Goal: Information Seeking & Learning: Learn about a topic

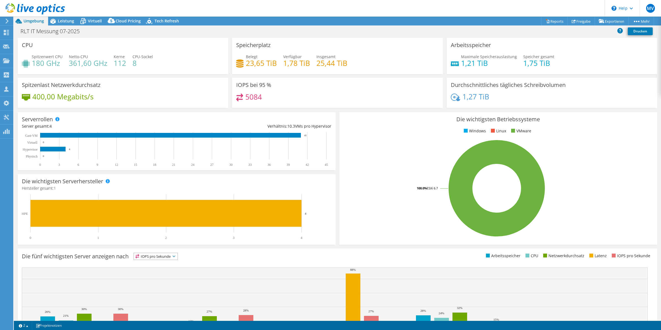
select select "EUFrankfurt"
select select "EUR"
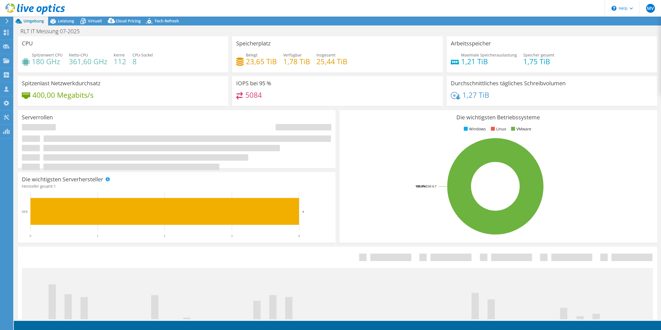
select select "EUFrankfurt"
select select "EUR"
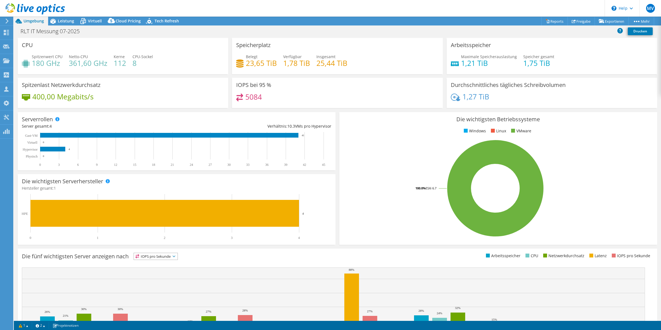
click at [230, 35] on div "RLT IT Messung 07-2025 Drucken" at bounding box center [337, 31] width 647 height 10
click at [67, 17] on div "Leistung" at bounding box center [63, 21] width 30 height 9
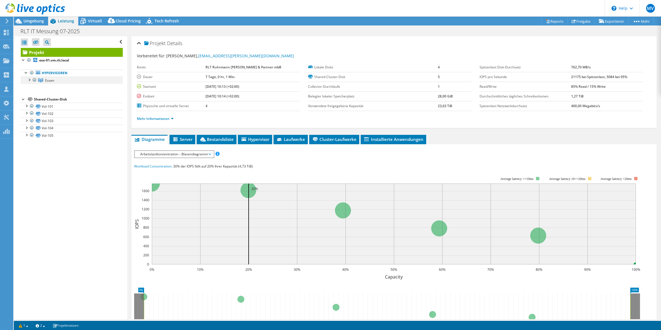
click at [28, 79] on div at bounding box center [29, 80] width 6 height 6
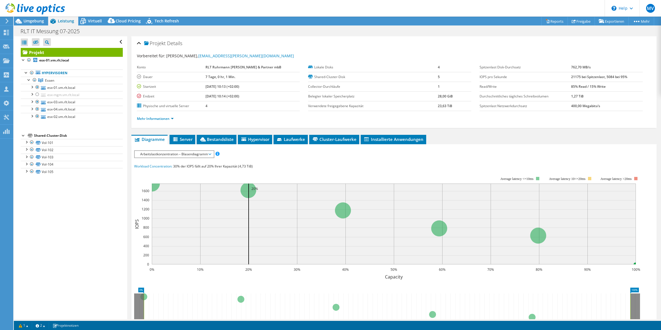
click at [129, 132] on div "Projekt Details Vorbereitet für: [PERSON_NAME], [PERSON_NAME][EMAIL_ADDRESS][PE…" at bounding box center [394, 214] width 534 height 357
click at [552, 145] on div "IOPS pro Sekunde Disk-Durchsatz IO-Size Latenz Queue-Depth CPU-Prozentwert Arbe…" at bounding box center [394, 249] width 520 height 211
click at [543, 131] on div "Projekt Details Vorbereitet für: [PERSON_NAME], [PERSON_NAME][EMAIL_ADDRESS][PE…" at bounding box center [394, 214] width 534 height 357
click at [129, 132] on div "Projekt Details Vorbereitet für: [PERSON_NAME], [PERSON_NAME][EMAIL_ADDRESS][PE…" at bounding box center [394, 214] width 534 height 357
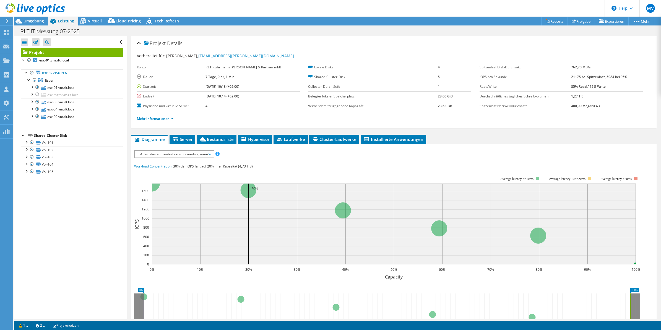
click at [128, 131] on div "Projekt Details Vorbereitet für: [PERSON_NAME], [PERSON_NAME][EMAIL_ADDRESS][PE…" at bounding box center [394, 214] width 534 height 357
click at [458, 140] on ul "Diagramme Server Bestandsliste Hypervisor Laufwerke Cluster-Laufwerke Installie…" at bounding box center [393, 139] width 525 height 9
click at [186, 140] on span "Server" at bounding box center [182, 139] width 20 height 6
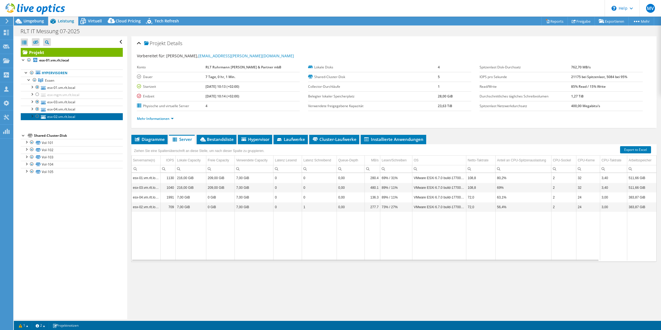
click at [59, 118] on link "esx-02.vm.rlt.local" at bounding box center [72, 116] width 102 height 7
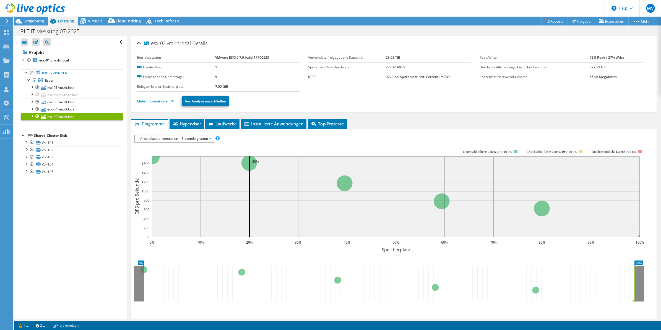
click at [156, 104] on li "Mehr Informationen" at bounding box center [157, 101] width 40 height 6
click at [158, 102] on link "Mehr Informationen" at bounding box center [155, 101] width 37 height 5
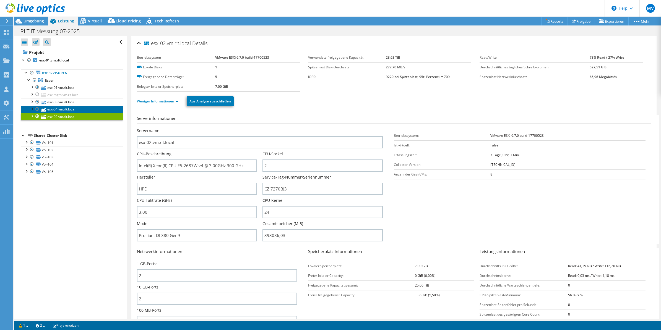
click at [65, 109] on link "esx-04.vm.rlt.local" at bounding box center [72, 109] width 102 height 7
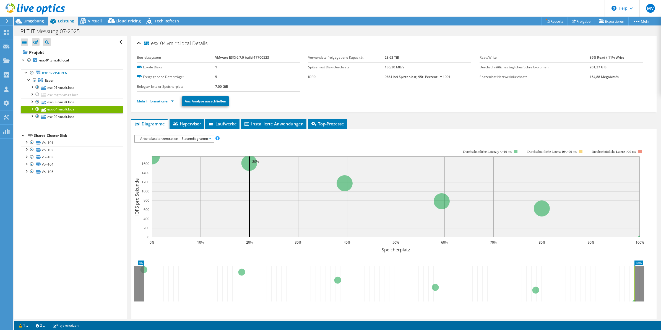
click at [150, 101] on link "Mehr Informationen" at bounding box center [155, 101] width 37 height 5
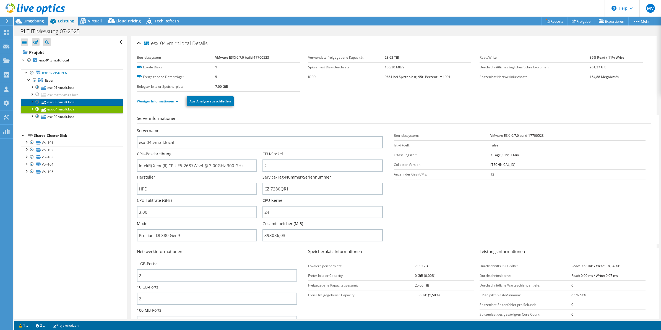
click at [72, 102] on link "esx-03.vm.rlt.local" at bounding box center [72, 101] width 102 height 7
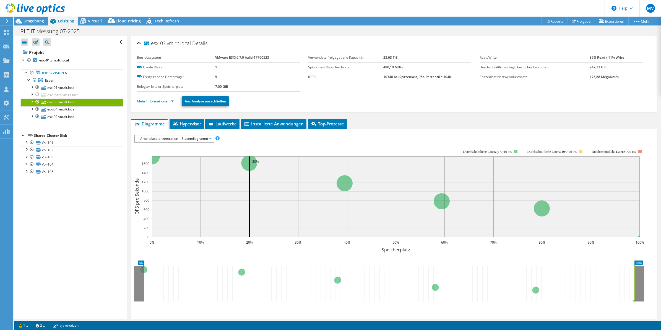
click at [163, 101] on link "Mehr Informationen" at bounding box center [155, 101] width 37 height 5
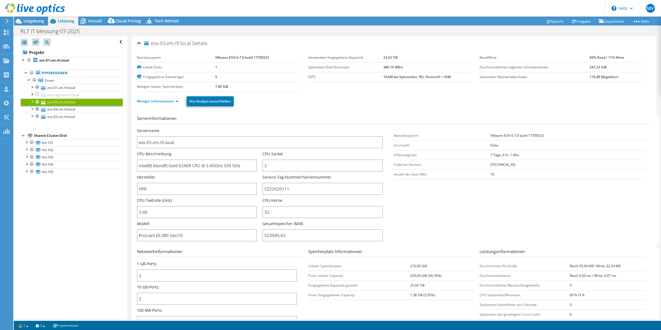
click at [382, 129] on div "Servername esx-03.vm.rlt.local" at bounding box center [263, 138] width 252 height 20
click at [62, 85] on link "esx-01.vm.rlt.local" at bounding box center [72, 87] width 102 height 7
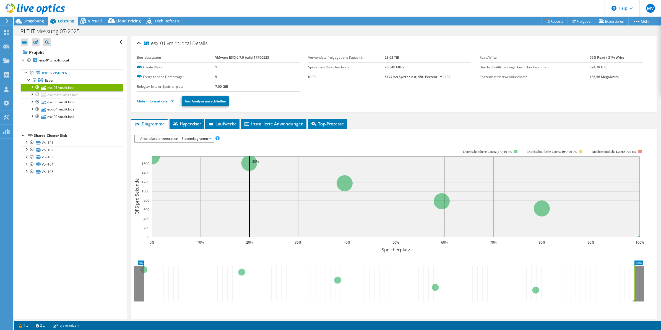
click at [165, 104] on li "Mehr Informationen" at bounding box center [157, 101] width 40 height 6
click at [166, 100] on link "Mehr Informationen" at bounding box center [155, 101] width 37 height 5
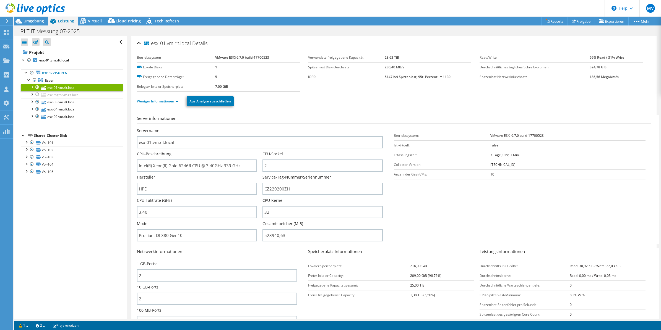
click at [382, 125] on section "Serverinformationen Servername esx-01.vm.rlt.local CPU-Beschreibung Intel(R) Xe…" at bounding box center [395, 179] width 517 height 129
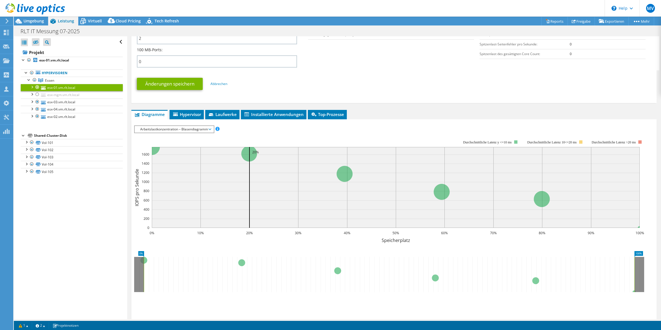
scroll to position [297, 0]
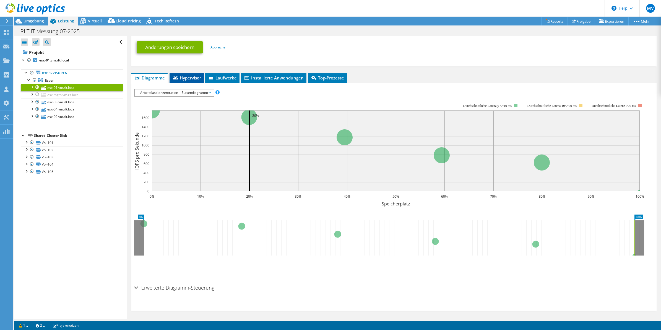
click at [194, 77] on span "Hypervisor" at bounding box center [186, 78] width 29 height 6
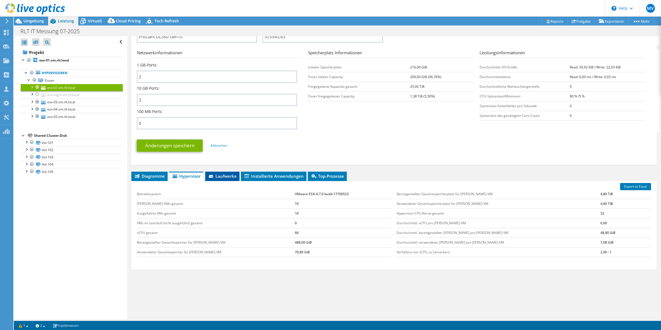
click at [235, 178] on li "Laufwerke" at bounding box center [222, 175] width 34 height 9
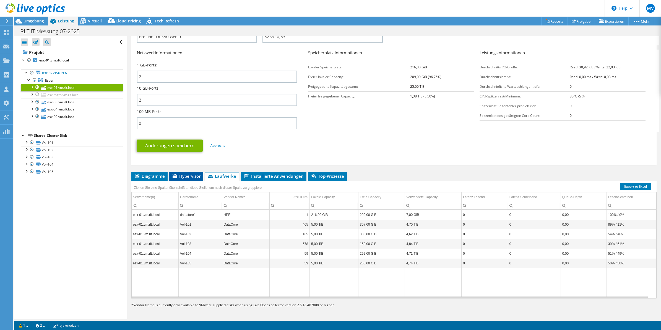
click at [184, 174] on span "Hypervisor" at bounding box center [186, 176] width 29 height 6
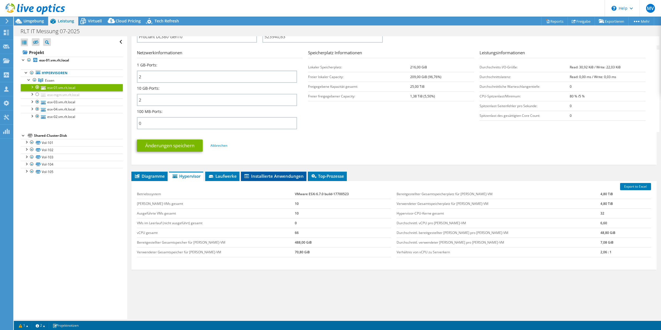
click at [283, 178] on span "Installierte Anwendungen" at bounding box center [274, 176] width 60 height 6
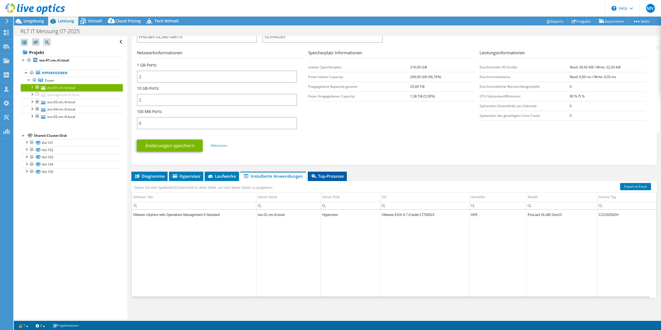
click at [319, 176] on span "Top-Prozesse" at bounding box center [327, 176] width 33 height 6
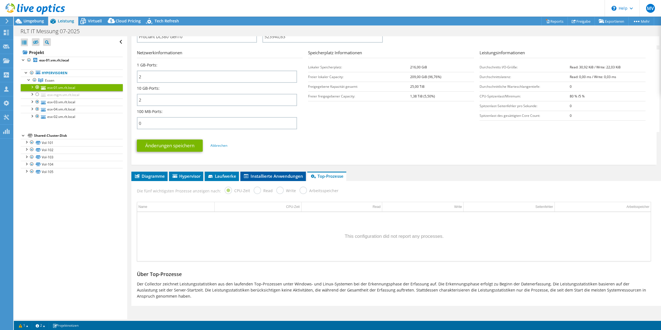
click at [280, 175] on span "Installierte Anwendungen" at bounding box center [273, 176] width 60 height 6
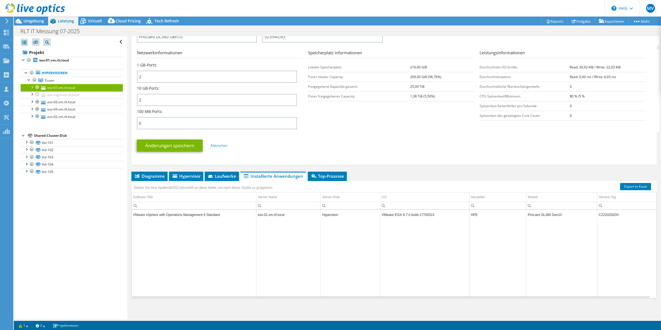
click at [299, 155] on div "Änderungen speichern Abbrechen" at bounding box center [394, 146] width 514 height 22
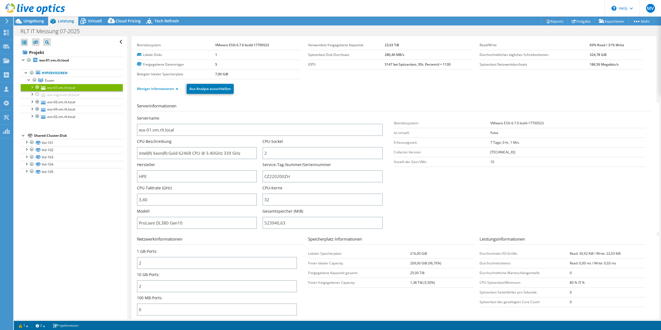
scroll to position [0, 0]
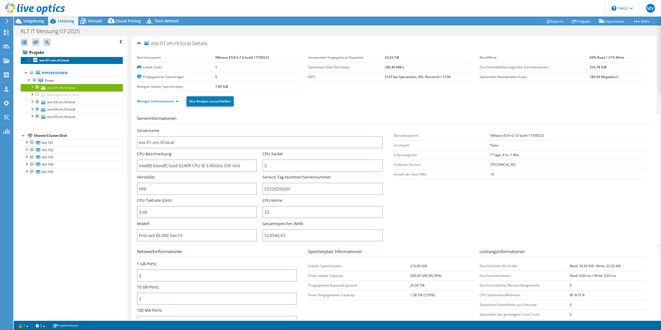
click at [59, 62] on b "esx-01.vm.rlt.local" at bounding box center [54, 60] width 30 height 5
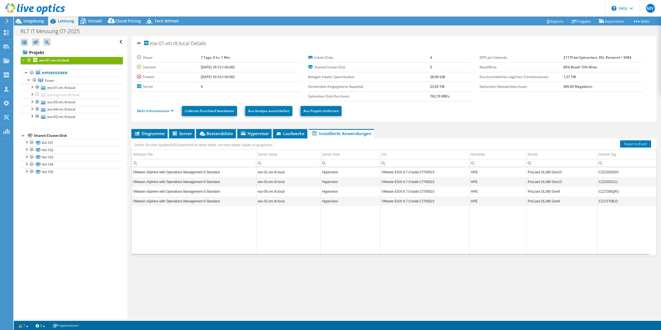
click at [364, 110] on ul "Mehr Informationen Collector-Durchlauf bearbeiten Aus Analyse ausschließen Aus …" at bounding box center [394, 110] width 514 height 11
click at [372, 226] on td "Data grid" at bounding box center [350, 230] width 59 height 49
click at [400, 222] on td "Data grid" at bounding box center [424, 230] width 89 height 49
click at [334, 231] on td "Data grid" at bounding box center [350, 230] width 59 height 49
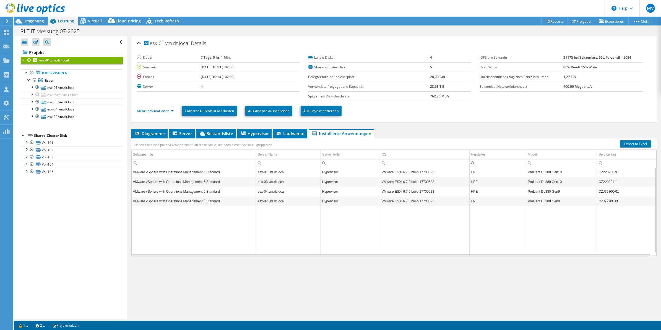
click at [334, 231] on td "Data grid" at bounding box center [350, 230] width 59 height 49
click at [384, 133] on ul "Diagramme Server Bestandsliste Hypervisor Laufwerke Cluster-Laufwerke Installie…" at bounding box center [393, 133] width 525 height 9
click at [56, 119] on link "esx-02.vm.rlt.local" at bounding box center [72, 116] width 102 height 7
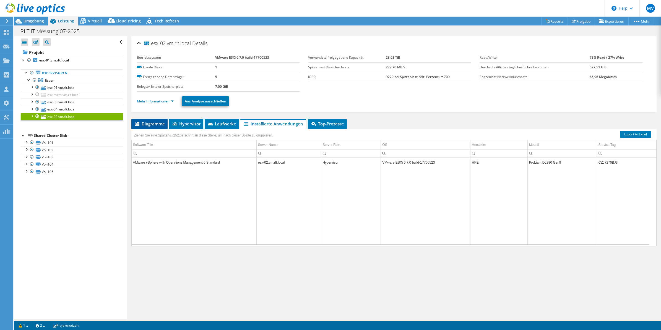
click at [140, 124] on span "Diagramme" at bounding box center [149, 124] width 31 height 6
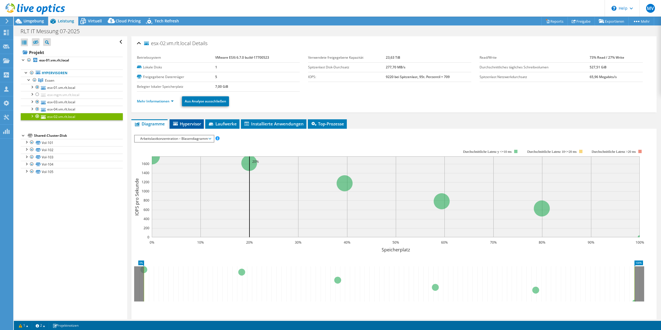
click at [181, 125] on span "Hypervisor" at bounding box center [186, 124] width 29 height 6
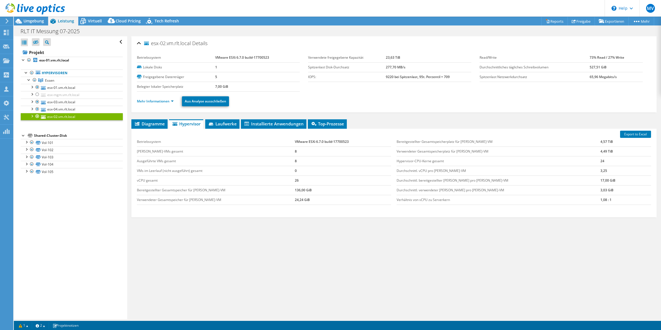
click at [388, 211] on div "Export to Excel Betriebssystem VMware ESXi 6.7.0 build-17700523 [PERSON_NAME]-V…" at bounding box center [393, 173] width 525 height 88
click at [57, 88] on link "esx-01.vm.rlt.local" at bounding box center [72, 87] width 102 height 7
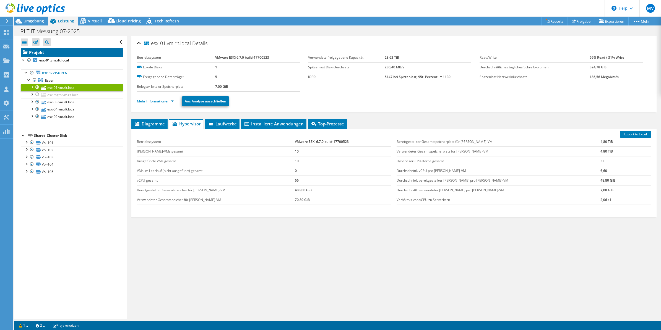
click at [50, 55] on link "Projekt" at bounding box center [72, 52] width 102 height 9
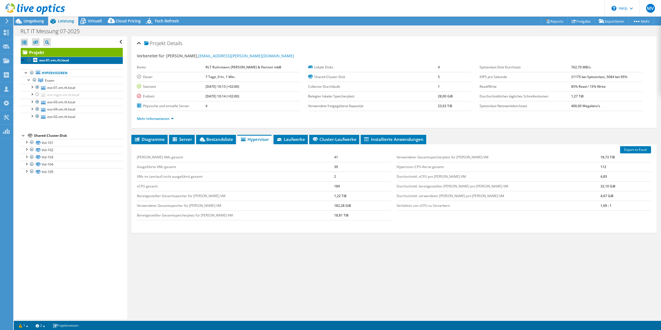
click at [50, 61] on b "esx-01.vm.rlt.local" at bounding box center [54, 60] width 30 height 5
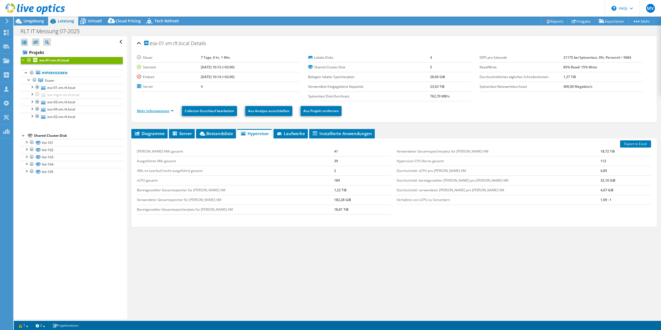
click at [154, 109] on link "Mehr Informationen" at bounding box center [155, 110] width 37 height 5
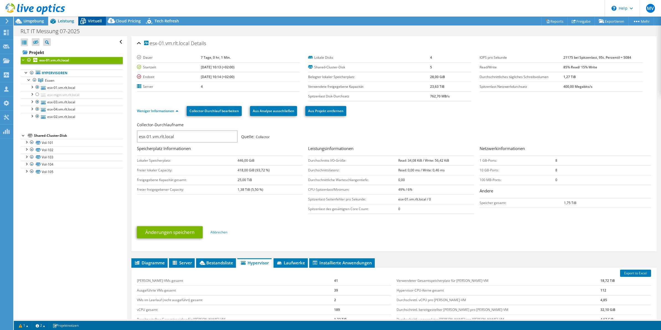
click at [89, 22] on span "Virtuell" at bounding box center [95, 20] width 14 height 5
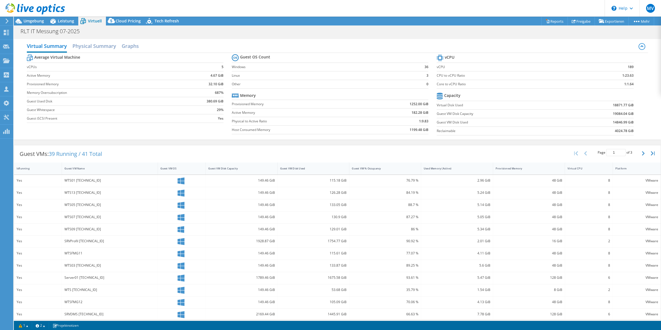
click at [427, 92] on section "Guest OS Count Windows 36 Linux 3 Other 0 Memory Provisioned Memory 1252.00 GiB…" at bounding box center [334, 95] width 205 height 84
click at [429, 56] on section "Guest OS Count Windows 36 Linux 3 Other 0 Memory Provisioned Memory 1252.00 GiB…" at bounding box center [334, 95] width 205 height 84
click at [427, 55] on section "Guest OS Count Windows 36 Linux 3 Other 0 Memory Provisioned Memory 1252.00 GiB…" at bounding box center [334, 95] width 205 height 84
click at [425, 55] on td at bounding box center [419, 58] width 18 height 10
click at [60, 23] on span "Leistung" at bounding box center [66, 20] width 16 height 5
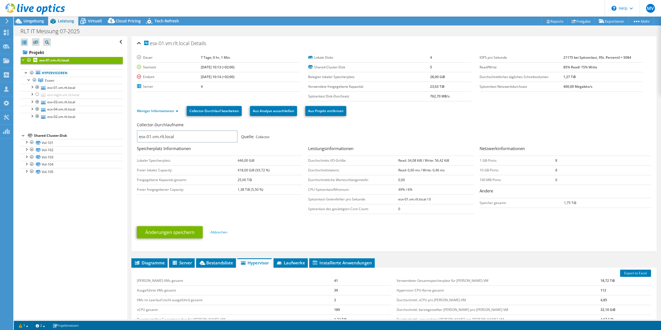
click at [471, 55] on div "Lokale Disks 4 Shared-Cluster-Disk 5 Belegter lokaler [STREET_ADDRESS] Verwende…" at bounding box center [393, 77] width 171 height 48
click at [470, 55] on div "Lokale Disks 4 Shared-Cluster-Disk 5 Belegter lokaler [STREET_ADDRESS] Verwende…" at bounding box center [393, 77] width 171 height 48
click at [469, 53] on div "Lokale Disks 4 Shared-Cluster-Disk 5 Belegter lokaler [STREET_ADDRESS] Verwende…" at bounding box center [393, 77] width 171 height 48
click at [469, 57] on div "Lokale Disks 4 Shared-Cluster-Disk 5 Belegter lokaler [STREET_ADDRESS] Verwende…" at bounding box center [393, 77] width 171 height 48
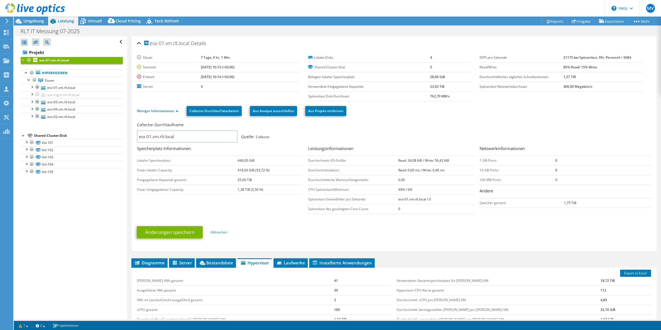
click at [470, 54] on div "Lokale Disks 4 Shared-Cluster-Disk 5 Belegter lokaler [STREET_ADDRESS] Verwende…" at bounding box center [393, 77] width 171 height 48
click at [470, 145] on h3 "Leistungsinformationen" at bounding box center [391, 148] width 166 height 7
click at [469, 135] on div "Collector-Durchlaufname esx-01.vm.rlt.local Quelle: Collector" at bounding box center [391, 132] width 509 height 20
click at [471, 67] on div "Lokale Disks 4 Shared-Cluster-Disk 5 Belegter lokaler [STREET_ADDRESS] Verwende…" at bounding box center [393, 77] width 171 height 48
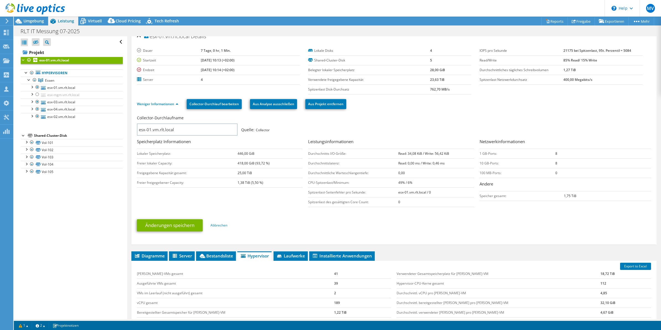
scroll to position [9, 0]
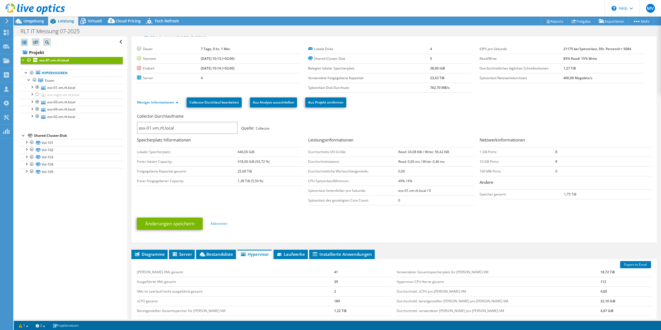
click at [469, 68] on div "Lokale Disks 4 Shared-Cluster-Disk 5 Belegter lokaler [STREET_ADDRESS] Verwende…" at bounding box center [393, 68] width 171 height 48
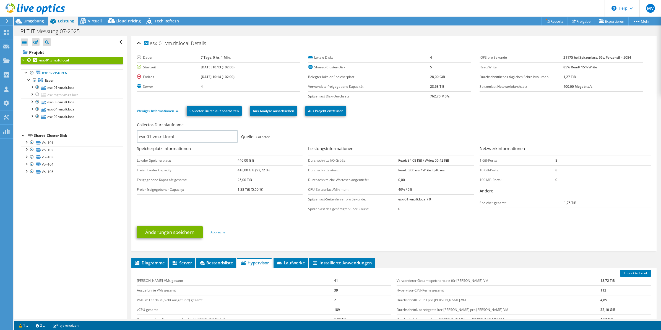
click at [469, 68] on div "Lokale Disks 4 Shared-Cluster-Disk 5 Belegter lokaler [STREET_ADDRESS] Verwende…" at bounding box center [393, 77] width 171 height 48
click at [471, 119] on div "Weniger Informationen Collector-Durchlauf bearbeiten Aus Analyse ausschließen A…" at bounding box center [394, 110] width 514 height 19
